Goal: Task Accomplishment & Management: Use online tool/utility

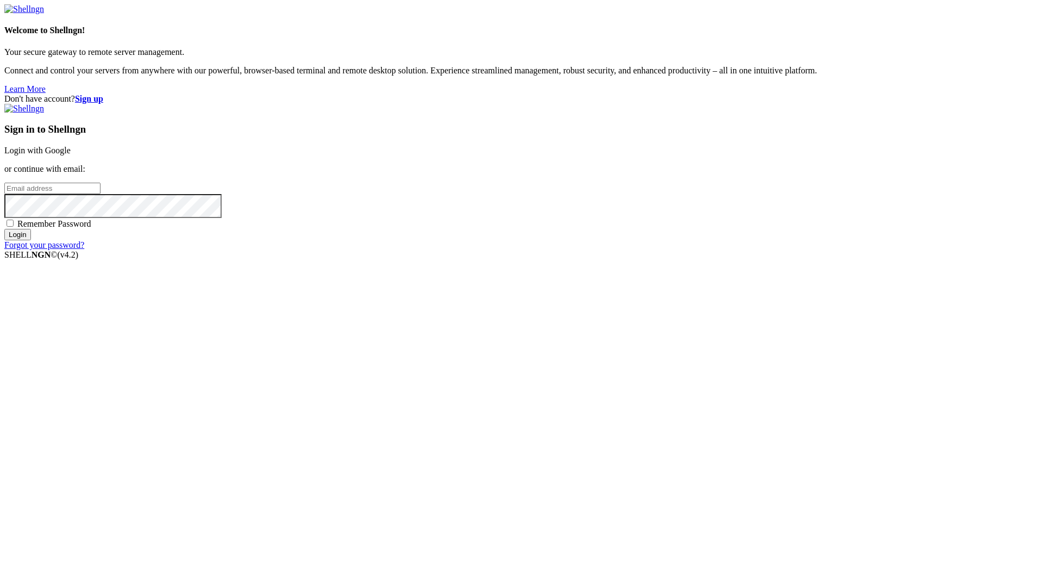
type input "[EMAIL_ADDRESS][DOMAIN_NAME]"
click at [606, 229] on div "Remember Password" at bounding box center [521, 223] width 1035 height 11
click at [91, 228] on span "Remember Password" at bounding box center [54, 223] width 74 height 9
click at [14, 227] on input "Remember Password" at bounding box center [10, 223] width 7 height 7
checkbox input "true"
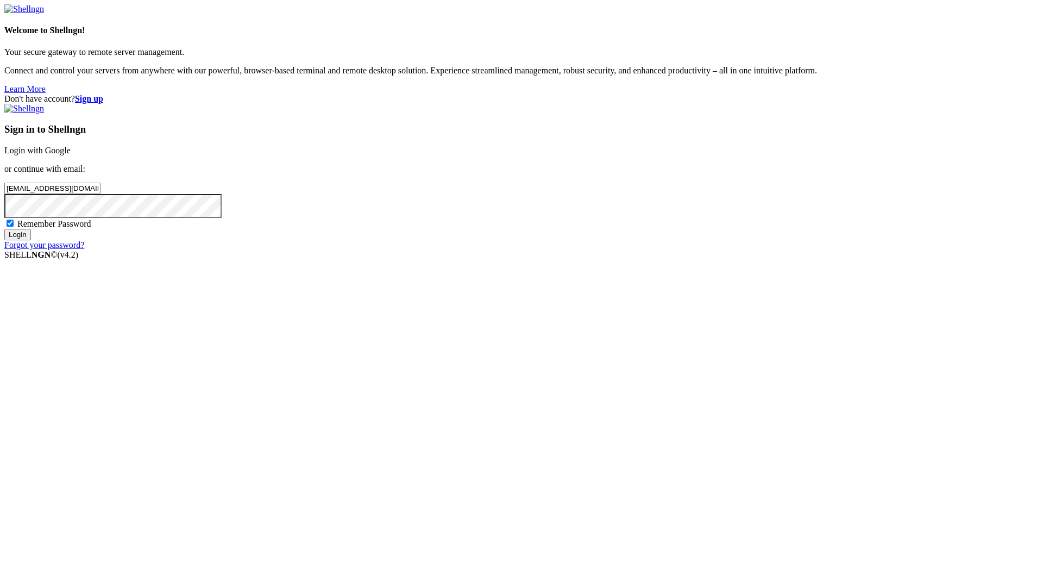
click at [31, 240] on input "Login" at bounding box center [17, 234] width 27 height 11
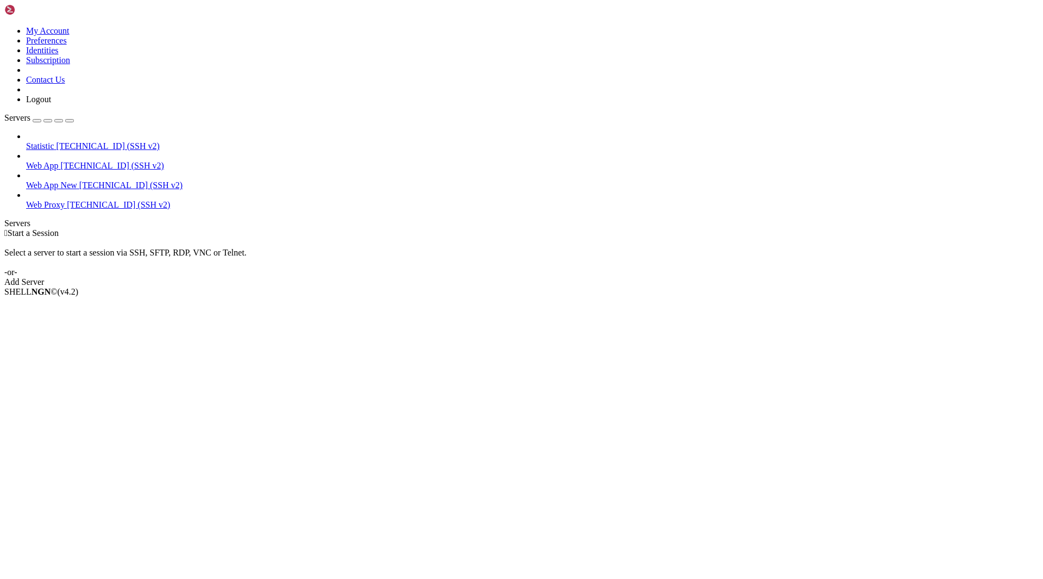
click at [79, 180] on span "[TECHNICAL_ID] (SSH v2)" at bounding box center [130, 184] width 103 height 9
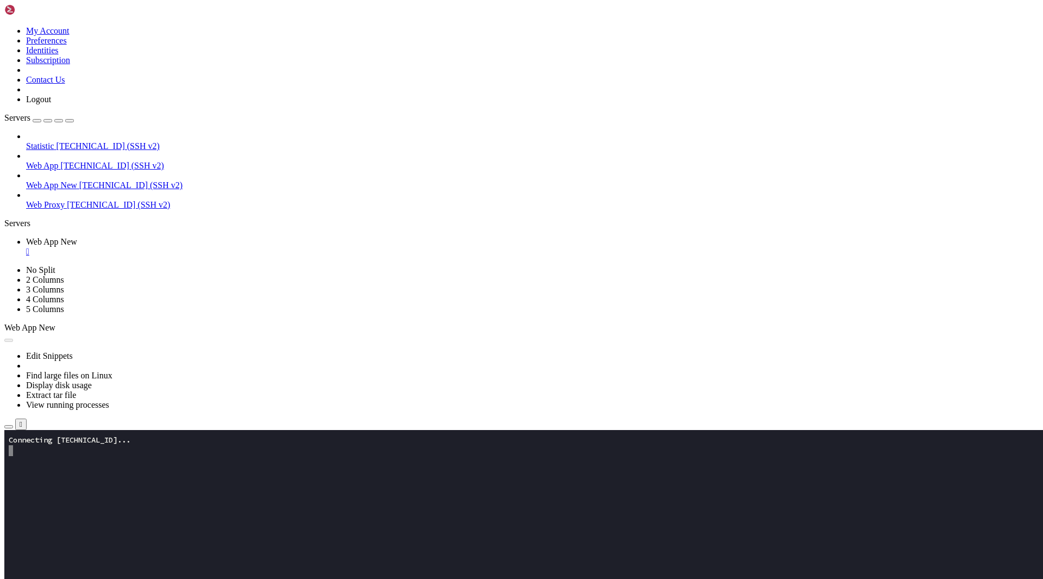
click at [9, 427] on icon "button" at bounding box center [9, 427] width 0 height 0
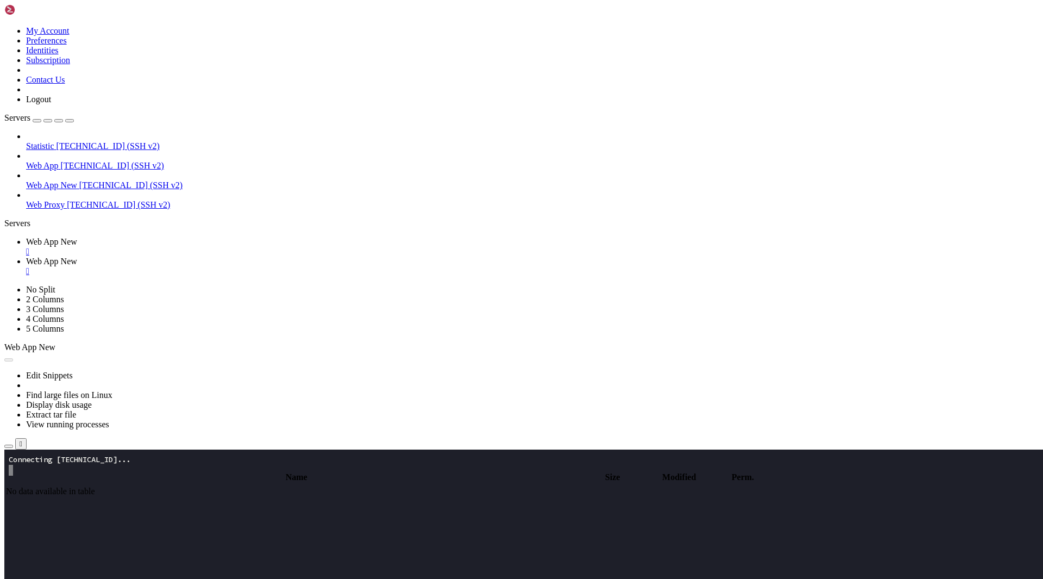
click at [77, 237] on span "Web App New" at bounding box center [51, 241] width 51 height 9
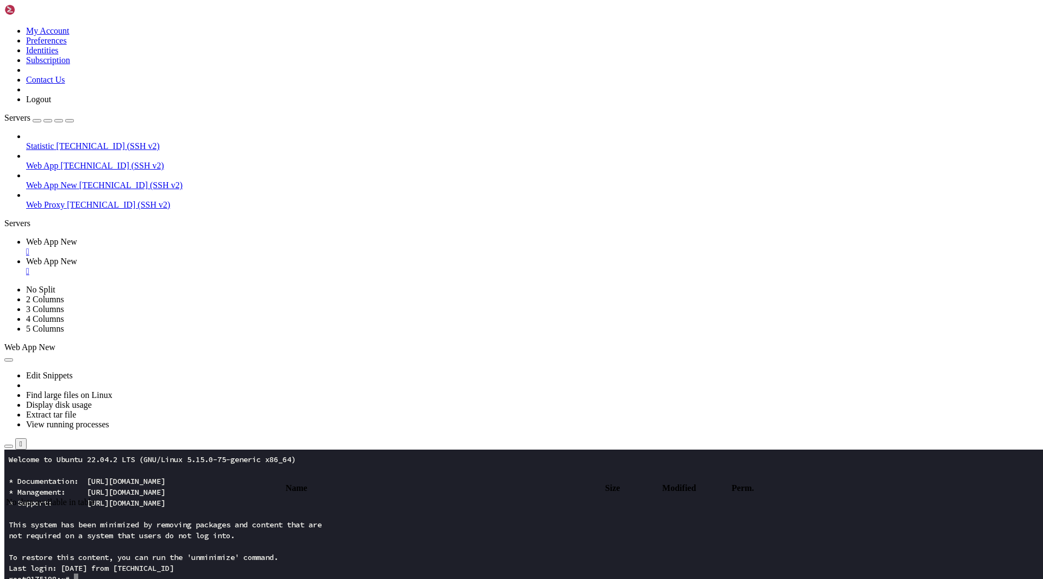
click at [77, 257] on span "Web App New" at bounding box center [51, 261] width 51 height 9
click at [246, 521] on td " app" at bounding box center [275, 526] width 541 height 11
click at [29, 509] on span " assets" at bounding box center [17, 513] width 23 height 9
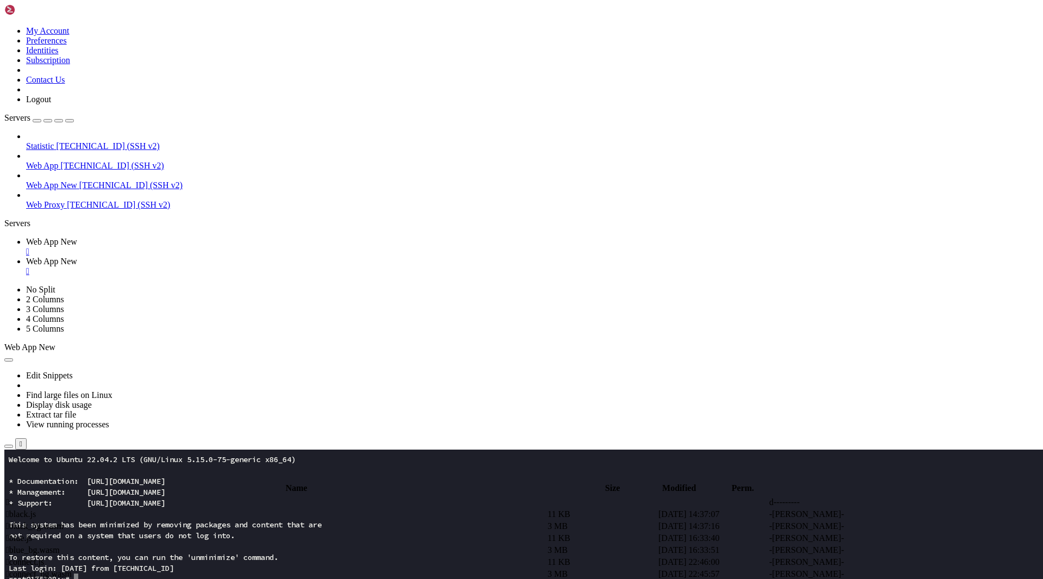
click at [14, 497] on span " .." at bounding box center [10, 501] width 8 height 9
click at [36, 545] on span " updates" at bounding box center [21, 549] width 30 height 9
type input "/root/app/updates"
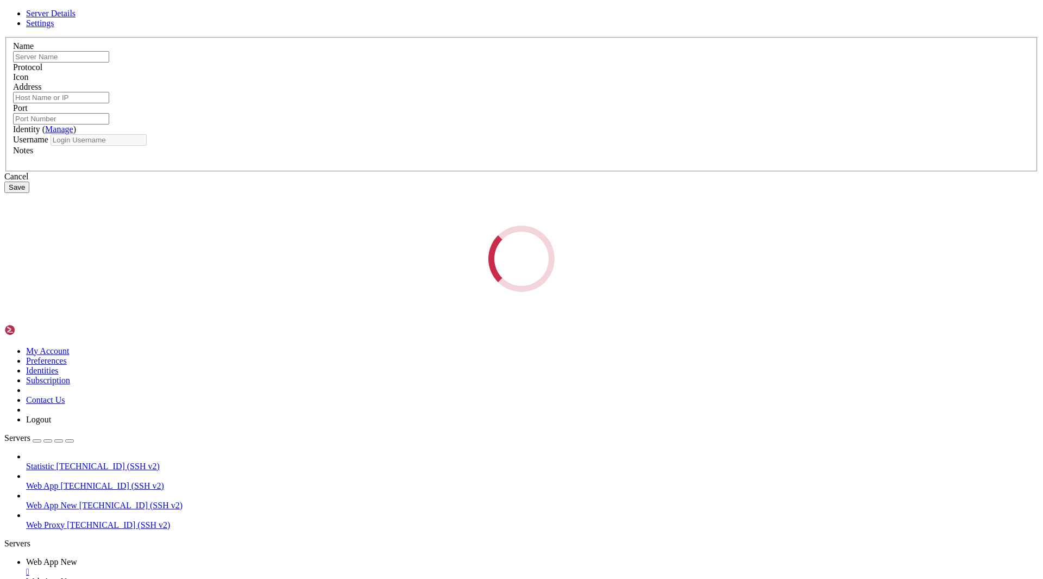
type input "Web App New"
type input "[TECHNICAL_ID]"
type input "22"
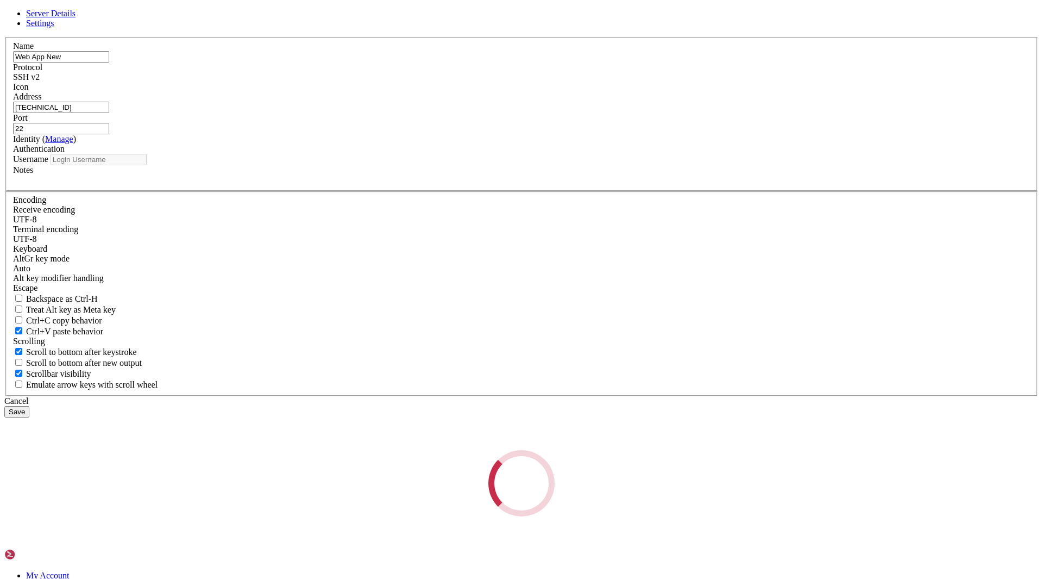
type input "root"
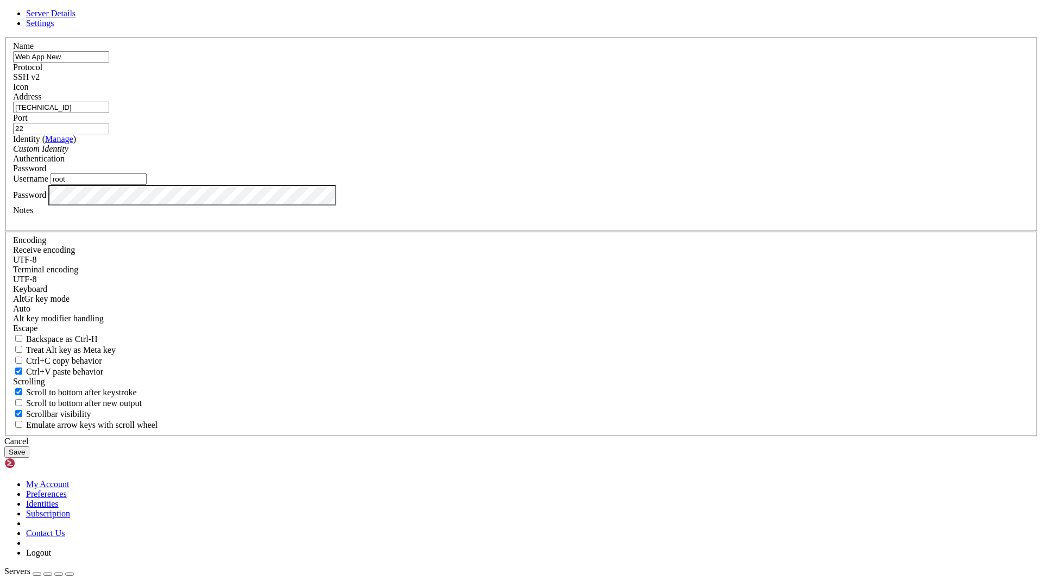
click at [109, 113] on input "[TECHNICAL_ID]" at bounding box center [61, 107] width 96 height 11
click at [589, 436] on div "Cancel" at bounding box center [521, 441] width 1035 height 10
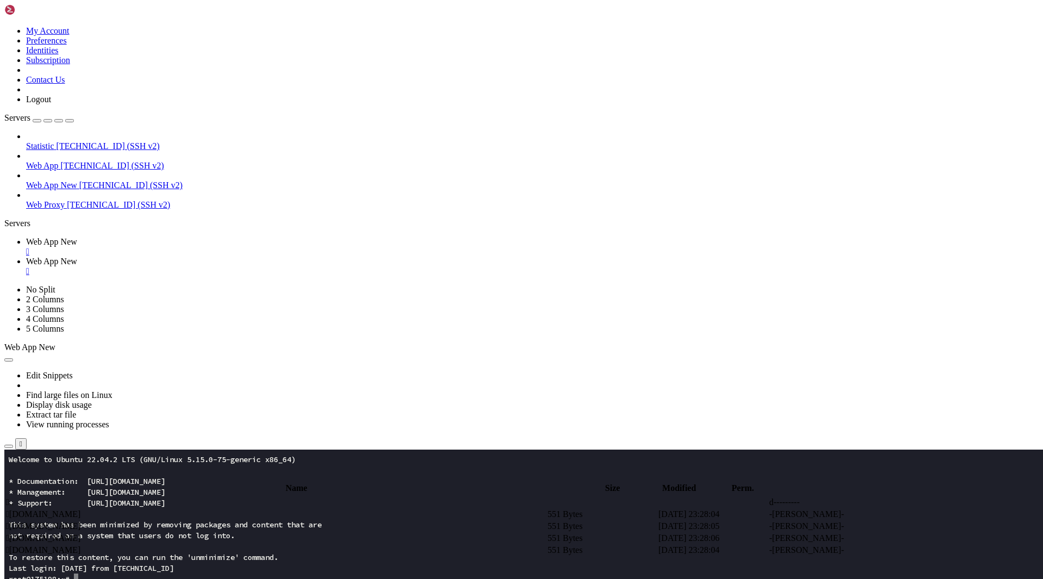
click at [80, 509] on span " [DOMAIN_NAME]" at bounding box center [43, 513] width 74 height 9
click at [80, 533] on span " [DOMAIN_NAME]" at bounding box center [43, 537] width 74 height 9
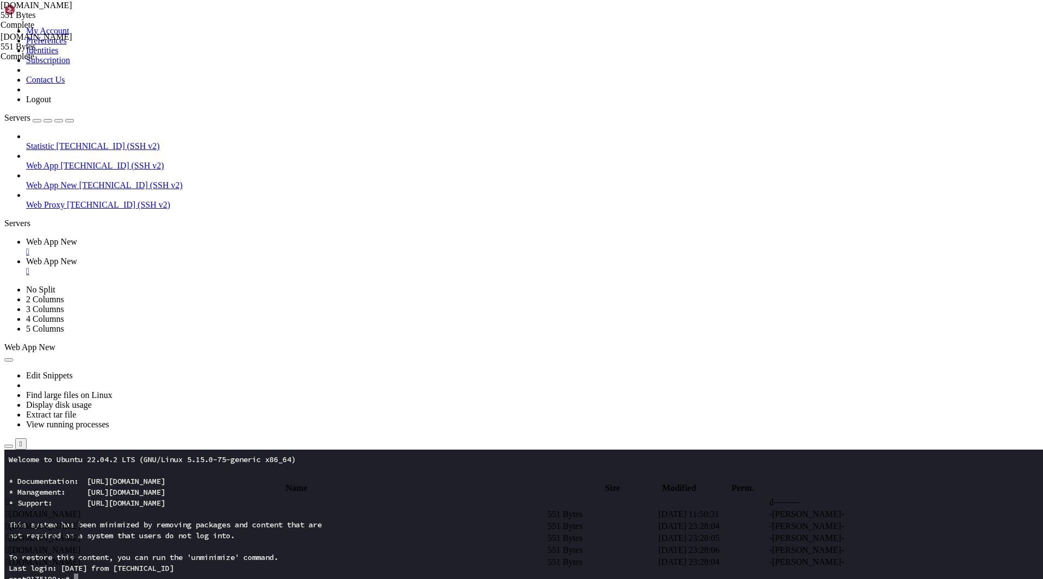
click at [880, 538] on icon at bounding box center [880, 538] width 0 height 0
click at [880, 550] on icon at bounding box center [880, 550] width 0 height 0
click at [880, 562] on icon at bounding box center [880, 562] width 0 height 0
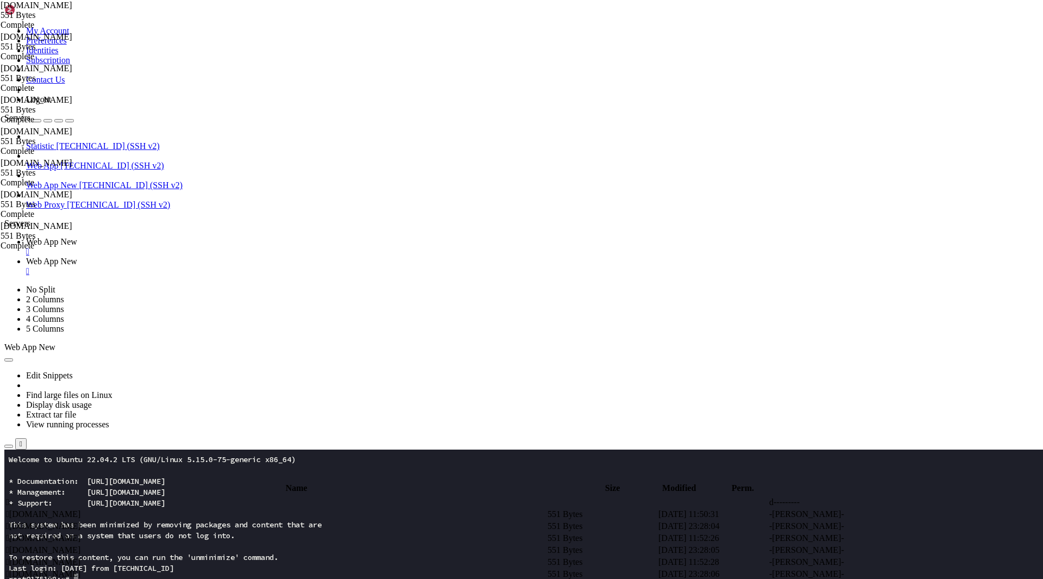
click at [80, 533] on span " [DOMAIN_NAME]" at bounding box center [43, 537] width 74 height 9
click at [880, 538] on icon at bounding box center [880, 538] width 0 height 0
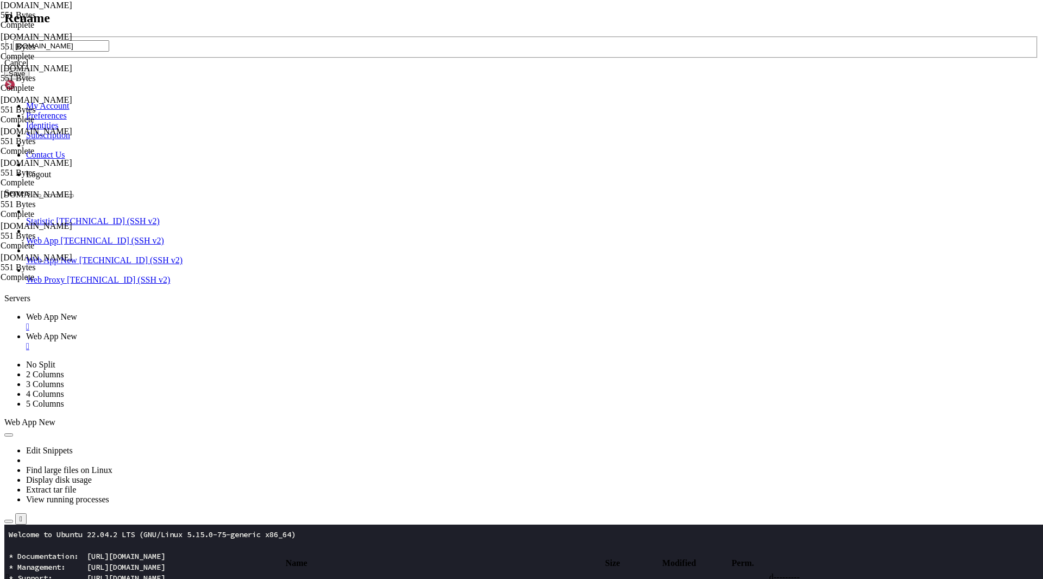
type input "[DOMAIN_NAME]"
click at [29, 79] on button "Save" at bounding box center [16, 73] width 25 height 11
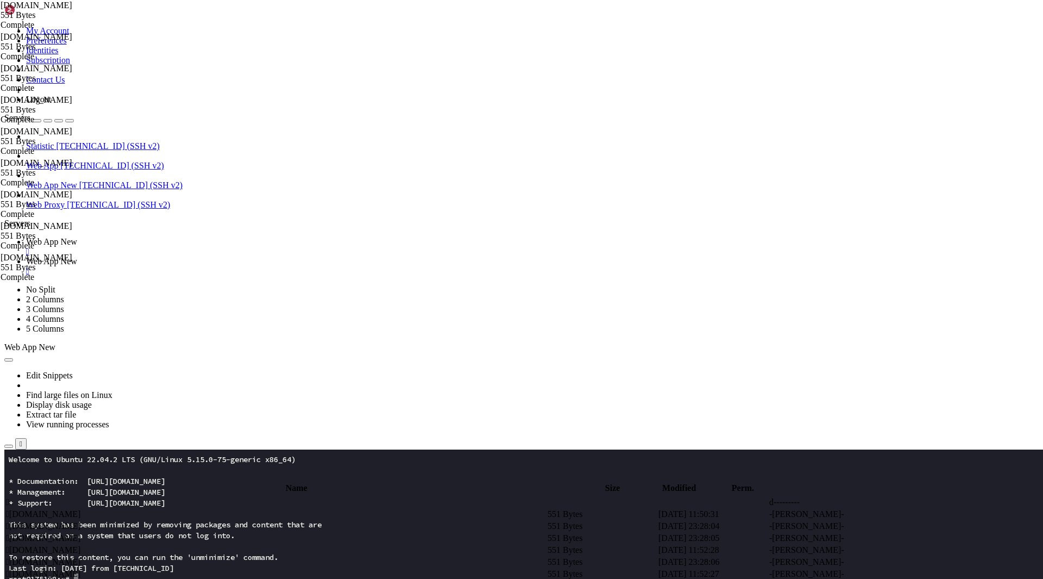
click at [80, 569] on span " [DOMAIN_NAME]" at bounding box center [43, 573] width 74 height 9
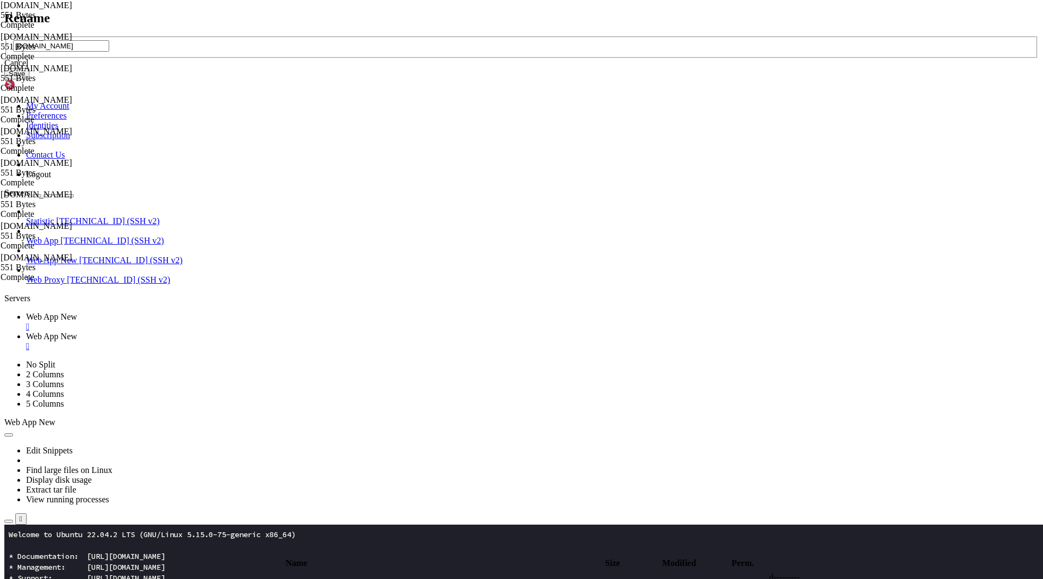
click at [109, 52] on input "[DOMAIN_NAME]" at bounding box center [61, 45] width 96 height 11
drag, startPoint x: 475, startPoint y: 287, endPoint x: 391, endPoint y: 299, distance: 84.5
click at [391, 80] on div "Rename [DOMAIN_NAME] Cancel Save" at bounding box center [521, 45] width 1035 height 69
type input "[DOMAIN_NAME]"
click at [29, 79] on button "Save" at bounding box center [16, 73] width 25 height 11
